Goal: Task Accomplishment & Management: Manage account settings

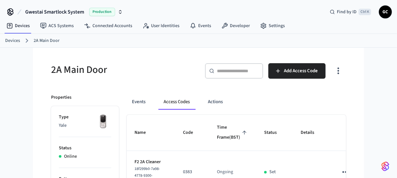
drag, startPoint x: 245, startPoint y: 72, endPoint x: 254, endPoint y: 71, distance: 9.2
click at [245, 72] on input "text" at bounding box center [238, 71] width 42 height 6
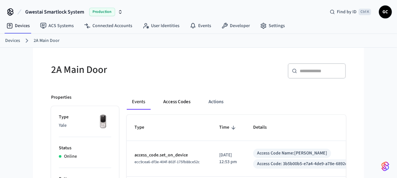
click at [187, 100] on button "Access Codes" at bounding box center [176, 102] width 37 height 16
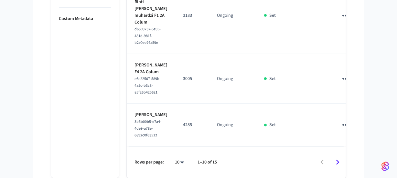
scroll to position [604, 0]
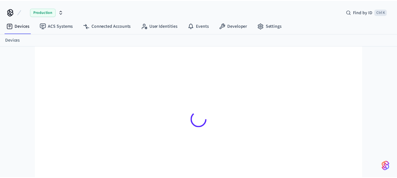
scroll to position [8, 0]
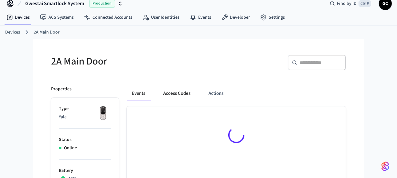
click at [177, 96] on button "Access Codes" at bounding box center [176, 94] width 37 height 16
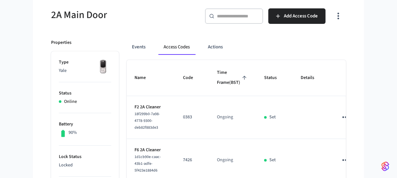
scroll to position [0, 0]
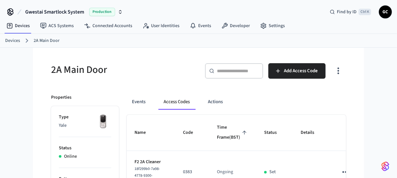
click at [242, 71] on input "text" at bounding box center [238, 71] width 42 height 6
click at [14, 40] on link "Devices" at bounding box center [12, 40] width 15 height 7
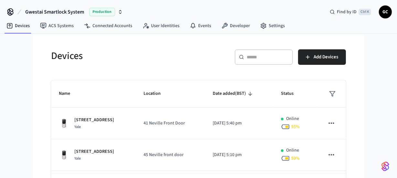
click at [271, 53] on div "​ ​" at bounding box center [263, 57] width 58 height 16
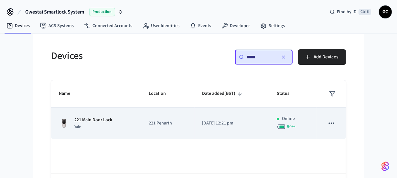
type input "*****"
click at [98, 120] on p "221 Main Door Lock" at bounding box center [93, 120] width 38 height 7
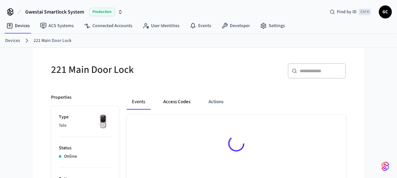
click at [170, 99] on button "Access Codes" at bounding box center [176, 102] width 37 height 16
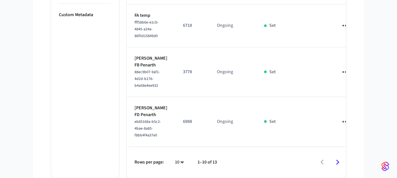
scroll to position [543, 0]
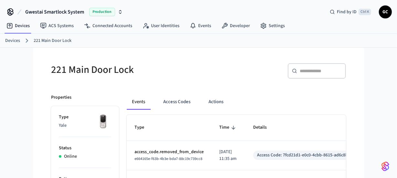
drag, startPoint x: 177, startPoint y: 101, endPoint x: 230, endPoint y: 107, distance: 52.9
click at [177, 101] on button "Access Codes" at bounding box center [176, 102] width 37 height 16
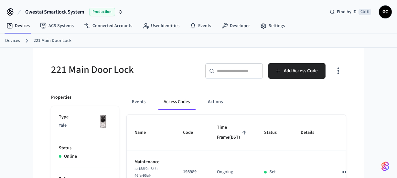
drag, startPoint x: 9, startPoint y: 40, endPoint x: 14, endPoint y: 41, distance: 4.6
click at [9, 40] on link "Devices" at bounding box center [12, 40] width 15 height 7
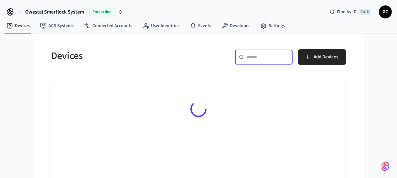
click at [259, 59] on input "text" at bounding box center [267, 57] width 42 height 6
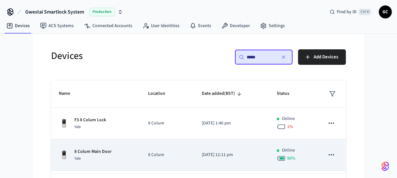
type input "*****"
click at [106, 151] on p "8 Colum Main Door" at bounding box center [92, 152] width 37 height 7
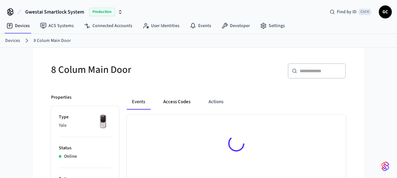
click at [180, 107] on button "Access Codes" at bounding box center [176, 102] width 37 height 16
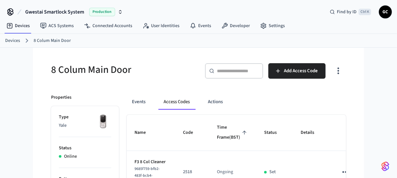
click at [184, 103] on button "Access Codes" at bounding box center [176, 102] width 36 height 16
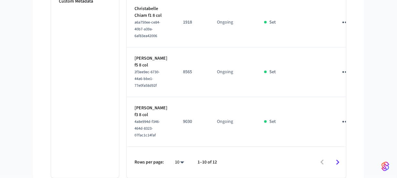
scroll to position [577, 0]
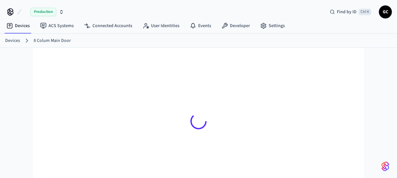
scroll to position [8, 0]
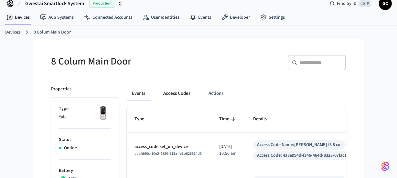
click at [175, 94] on button "Access Codes" at bounding box center [176, 94] width 37 height 16
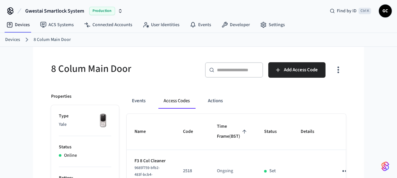
scroll to position [0, 0]
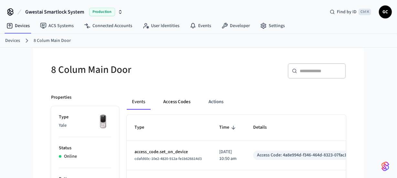
click at [176, 100] on button "Access Codes" at bounding box center [176, 102] width 37 height 16
click at [188, 106] on button "Access Codes" at bounding box center [176, 102] width 37 height 16
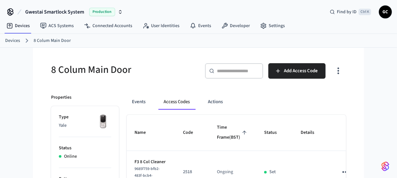
scroll to position [29, 0]
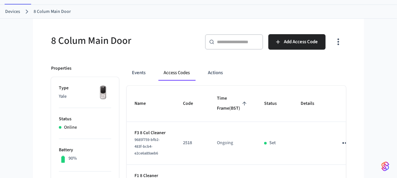
click at [11, 10] on link "Devices" at bounding box center [12, 11] width 15 height 7
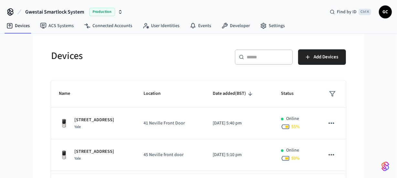
click at [266, 52] on div "​ ​" at bounding box center [263, 57] width 58 height 16
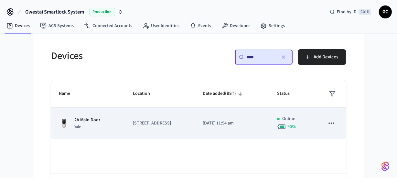
type input "****"
click at [88, 120] on p "2A Main Door" at bounding box center [87, 120] width 26 height 7
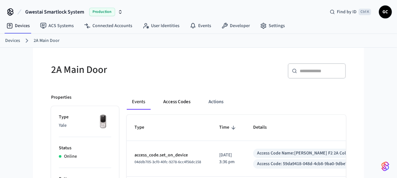
click at [177, 100] on button "Access Codes" at bounding box center [176, 102] width 37 height 16
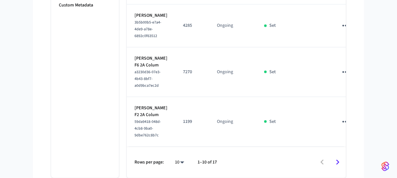
scroll to position [559, 0]
